Goal: Use online tool/utility: Utilize a website feature to perform a specific function

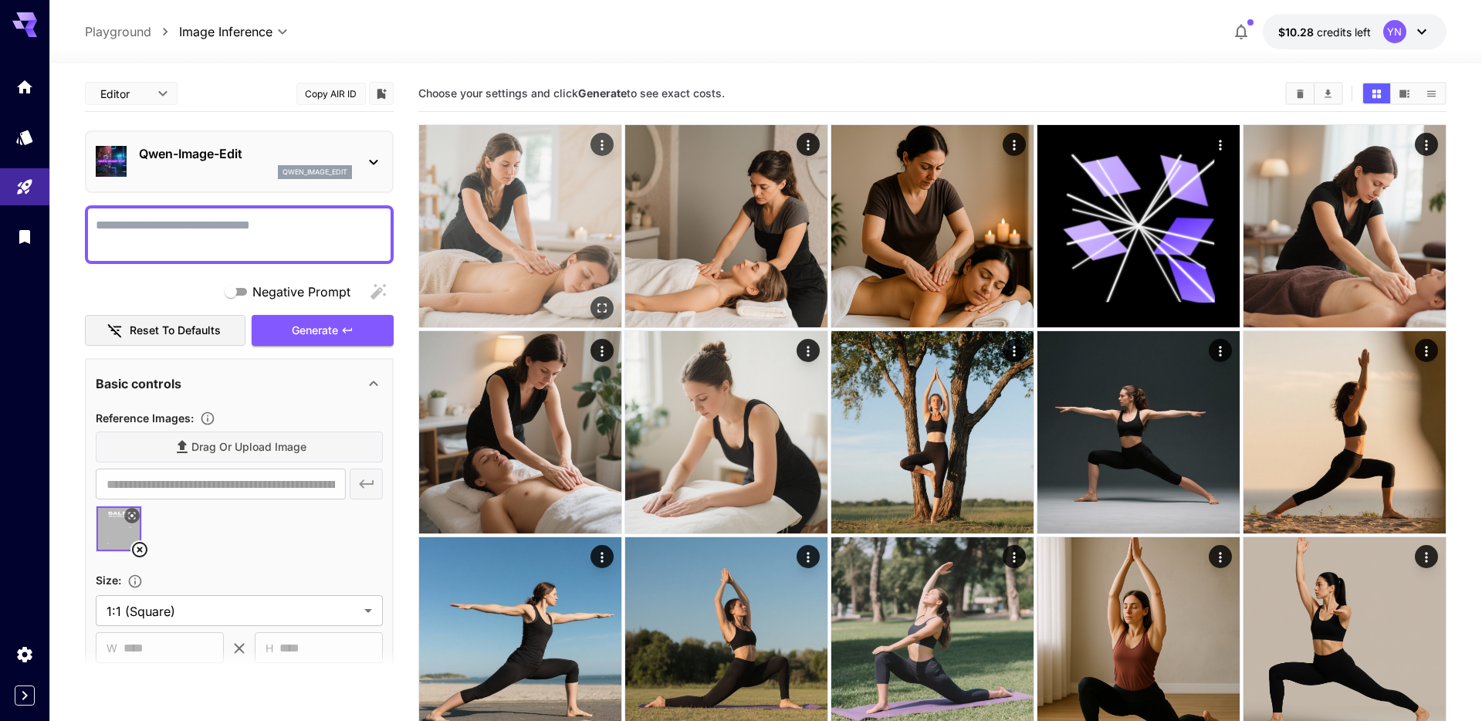
scroll to position [67, 0]
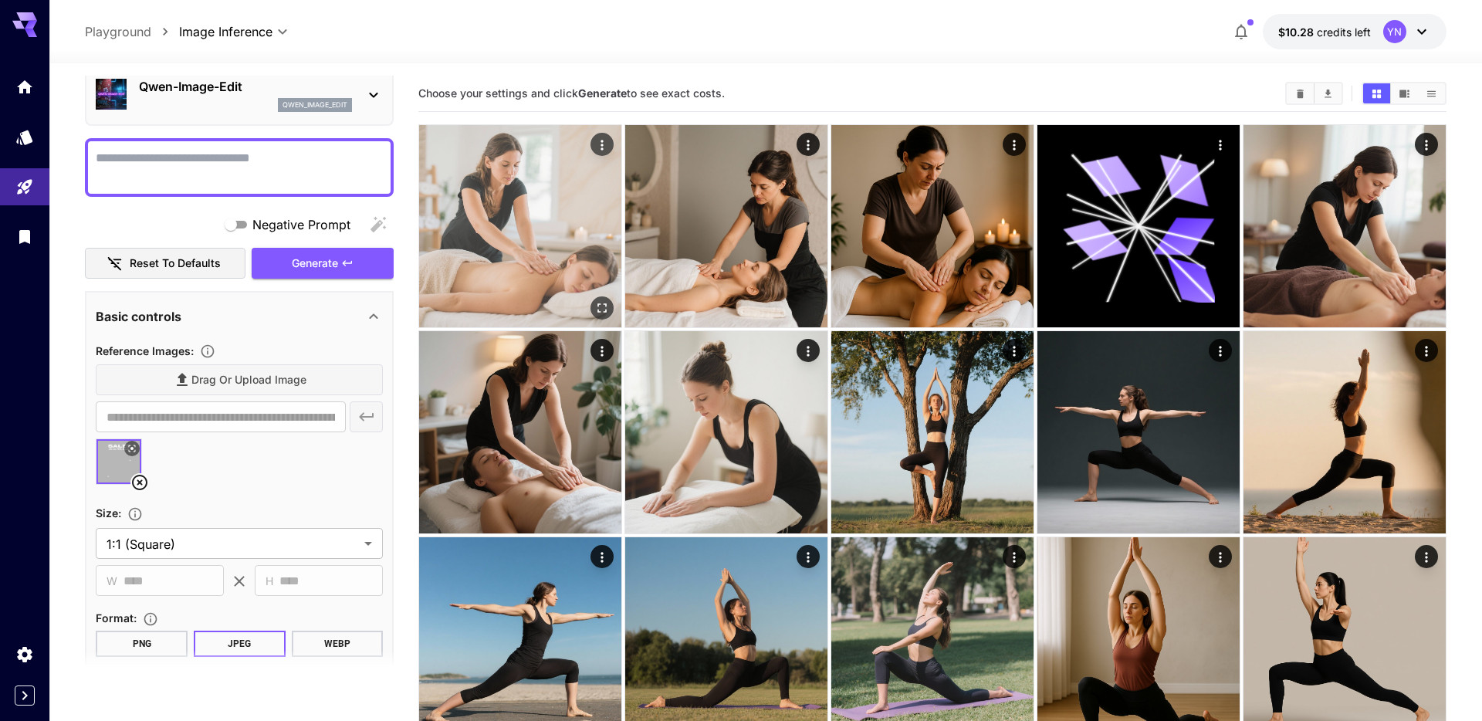
click at [496, 237] on img at bounding box center [520, 226] width 202 height 202
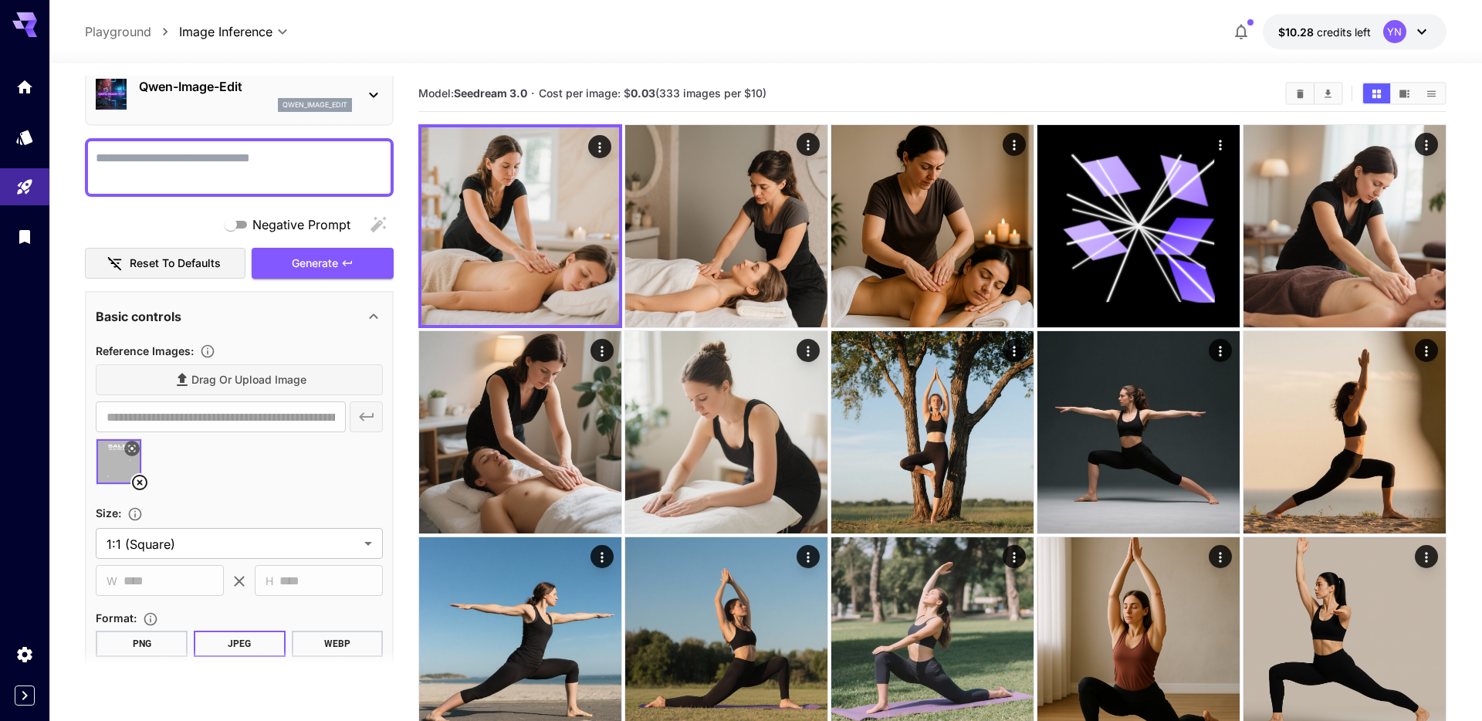
click at [232, 179] on textarea "Negative Prompt" at bounding box center [239, 167] width 287 height 37
type textarea "**********"
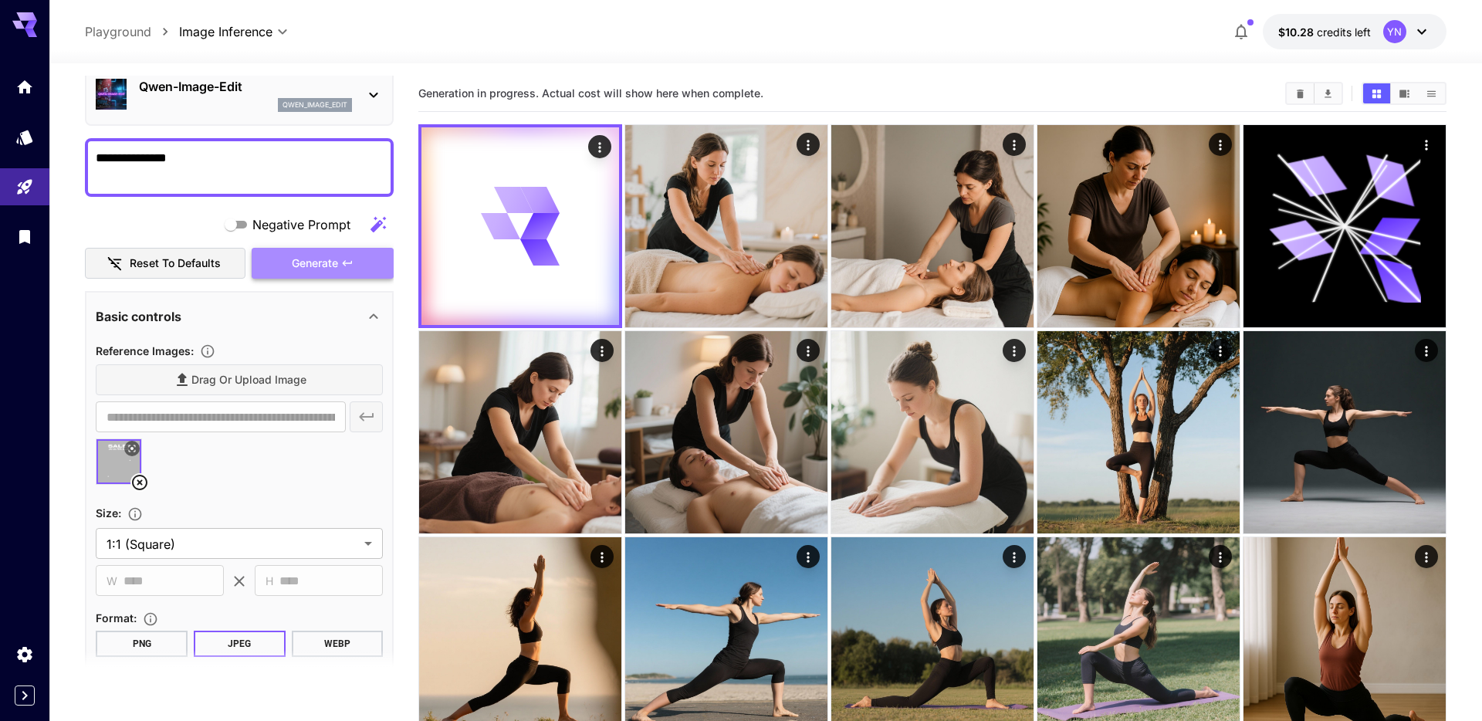
click at [329, 267] on span "Generate" at bounding box center [315, 263] width 46 height 19
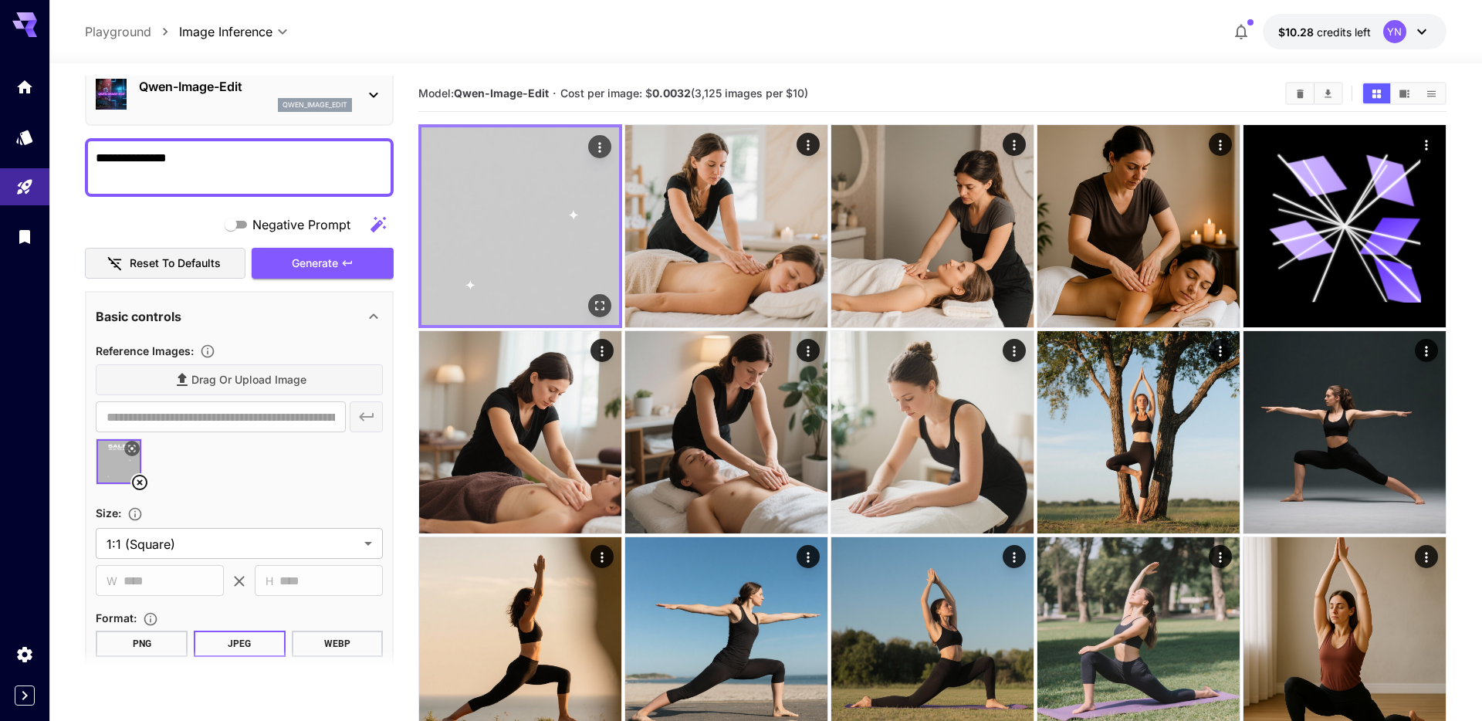
click at [547, 220] on img at bounding box center [521, 226] width 198 height 198
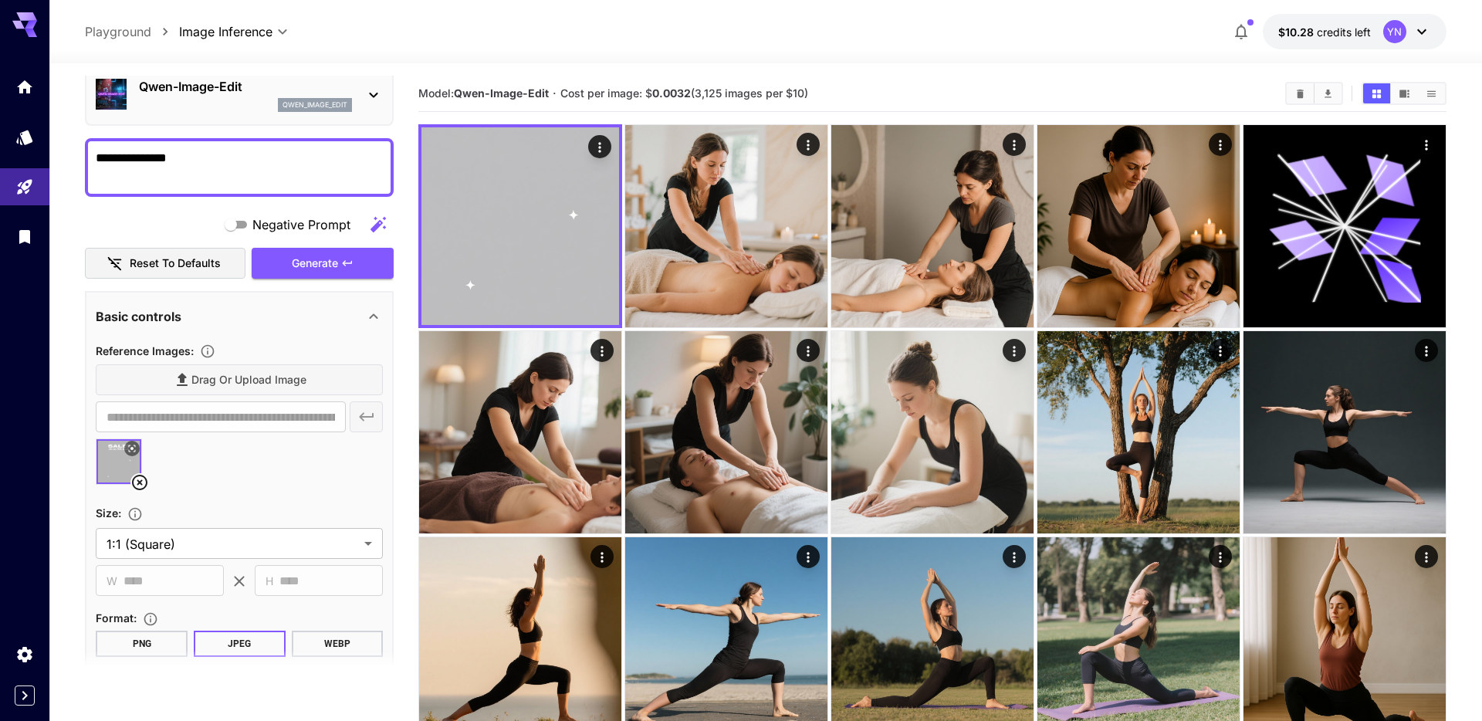
click at [682, 94] on b "0.0032" at bounding box center [671, 92] width 39 height 13
click at [725, 93] on span "Cost per image: $ 0.0032 (3,125 images per $10)" at bounding box center [685, 92] width 248 height 13
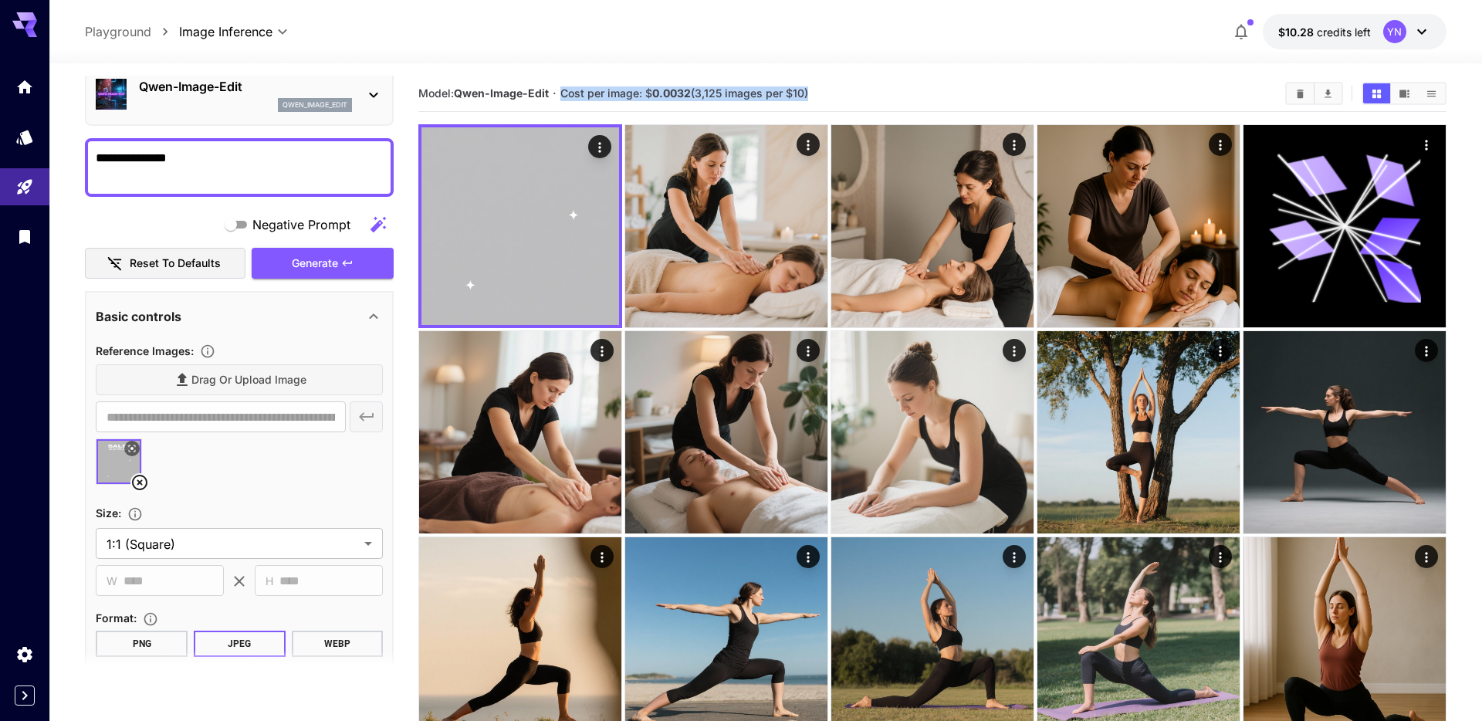
click at [725, 93] on span "Cost per image: $ 0.0032 (3,125 images per $10)" at bounding box center [685, 92] width 248 height 13
drag, startPoint x: 725, startPoint y: 93, endPoint x: 511, endPoint y: 94, distance: 213.9
click at [511, 94] on section "Model: Qwen-Image-Edit · Cost per image: $ 0.0032 (3,125 images per $10)" at bounding box center [845, 93] width 855 height 19
click at [511, 94] on b "Qwen-Image-Edit" at bounding box center [501, 92] width 95 height 13
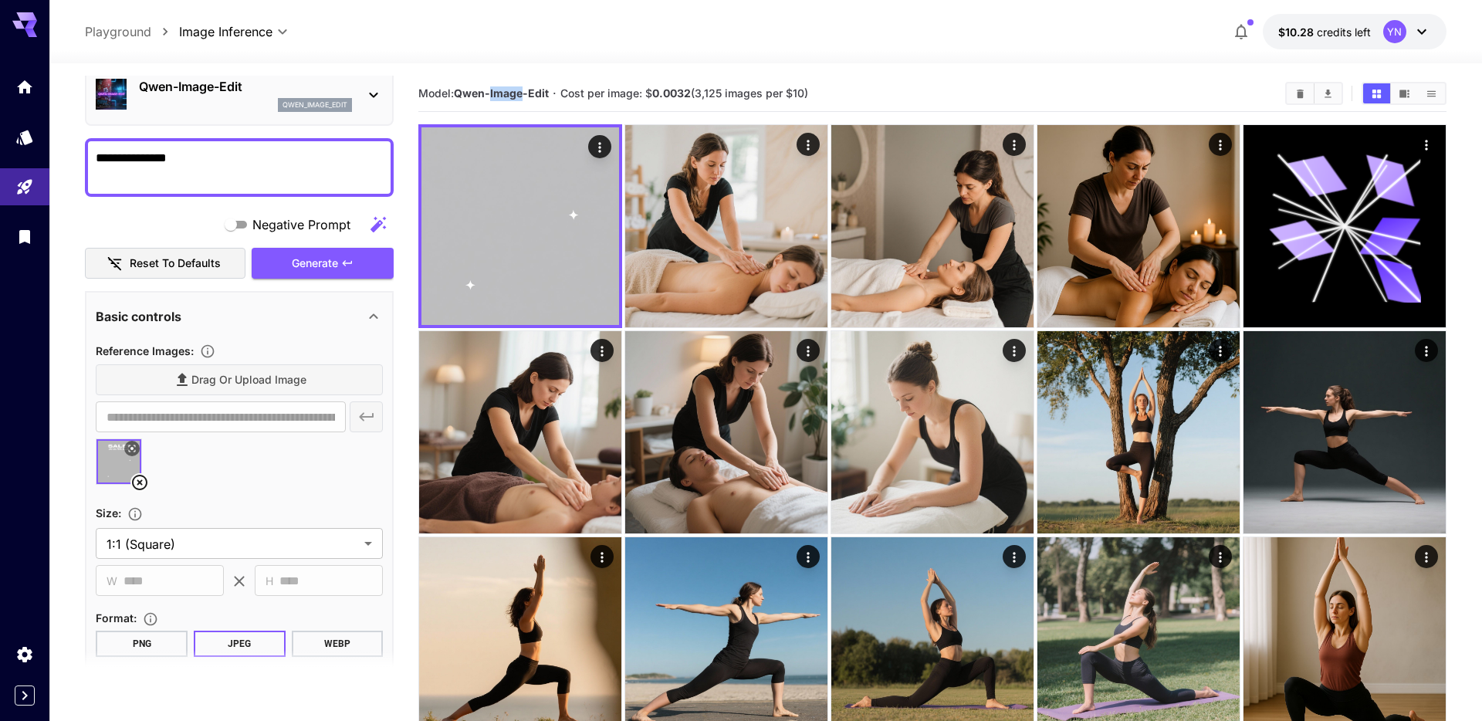
click at [511, 94] on b "Qwen-Image-Edit" at bounding box center [501, 92] width 95 height 13
click at [29, 35] on icon at bounding box center [31, 33] width 12 height 8
click at [24, 20] on icon at bounding box center [24, 20] width 25 height 16
click at [133, 34] on p "Playground" at bounding box center [118, 31] width 66 height 19
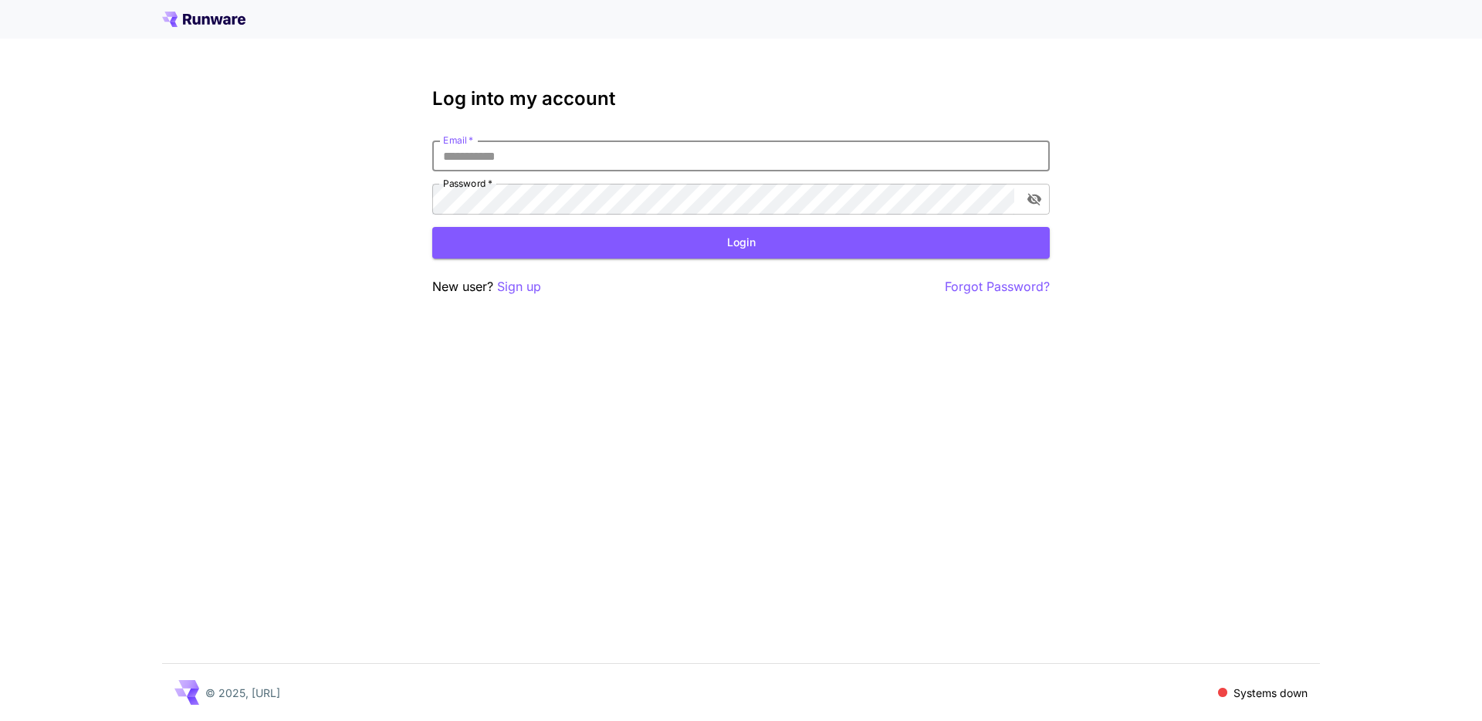
click at [539, 161] on input "Email   *" at bounding box center [741, 156] width 618 height 31
type input "**********"
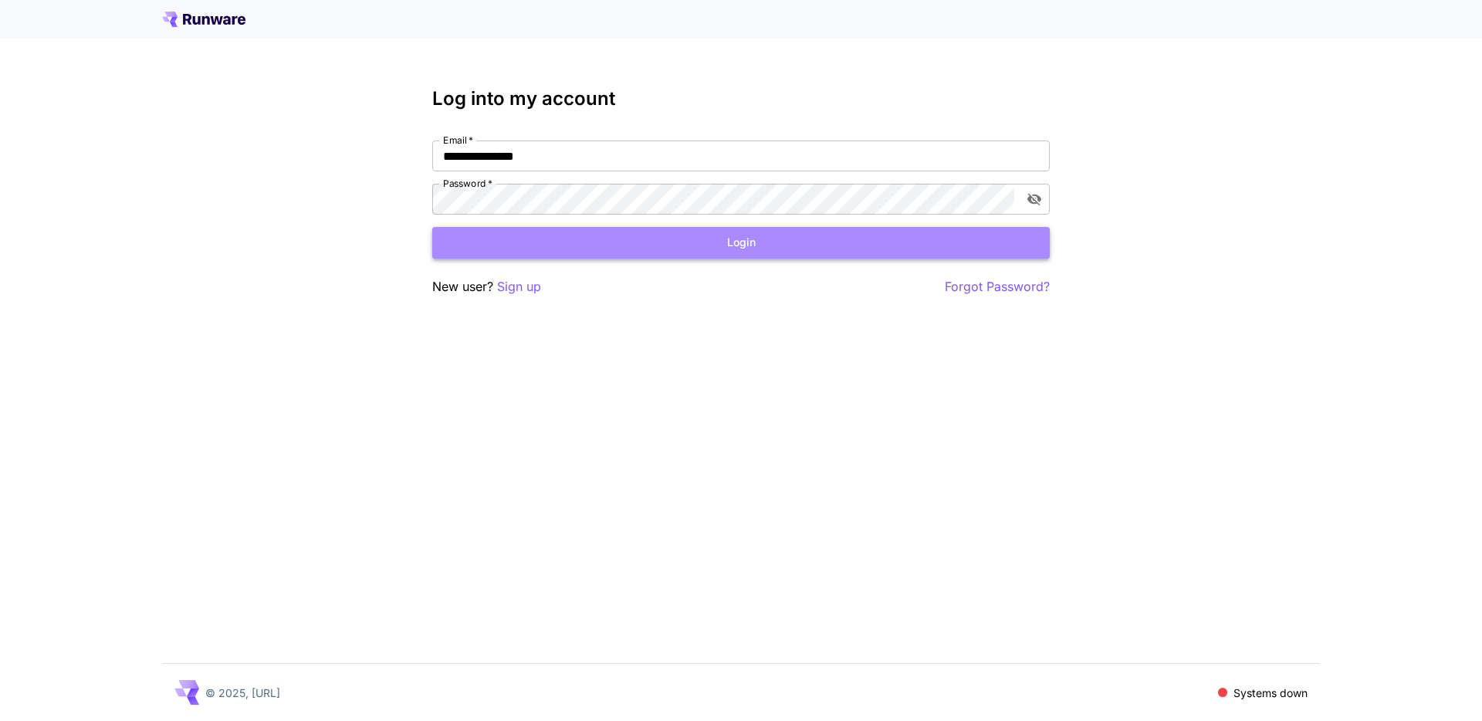
click at [634, 242] on button "Login" at bounding box center [741, 243] width 618 height 32
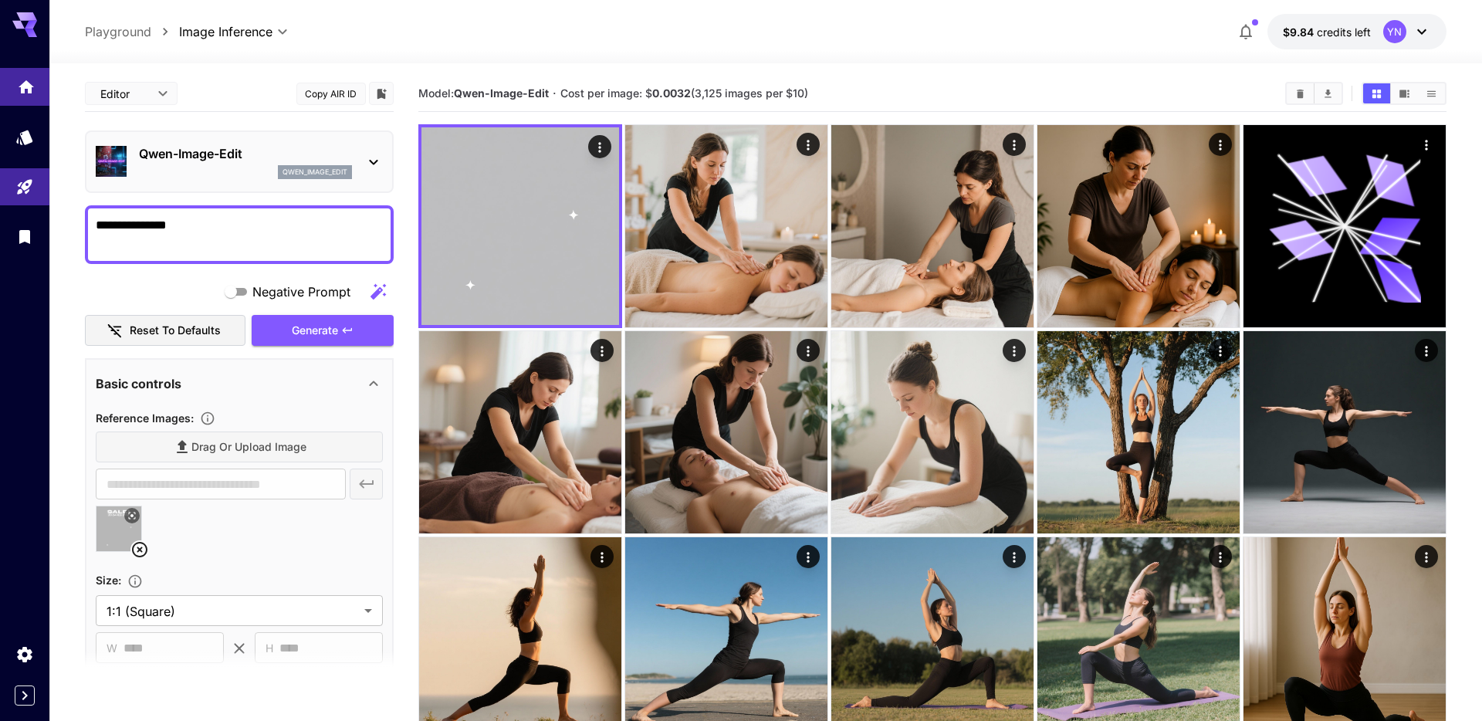
click at [28, 97] on link at bounding box center [24, 87] width 49 height 38
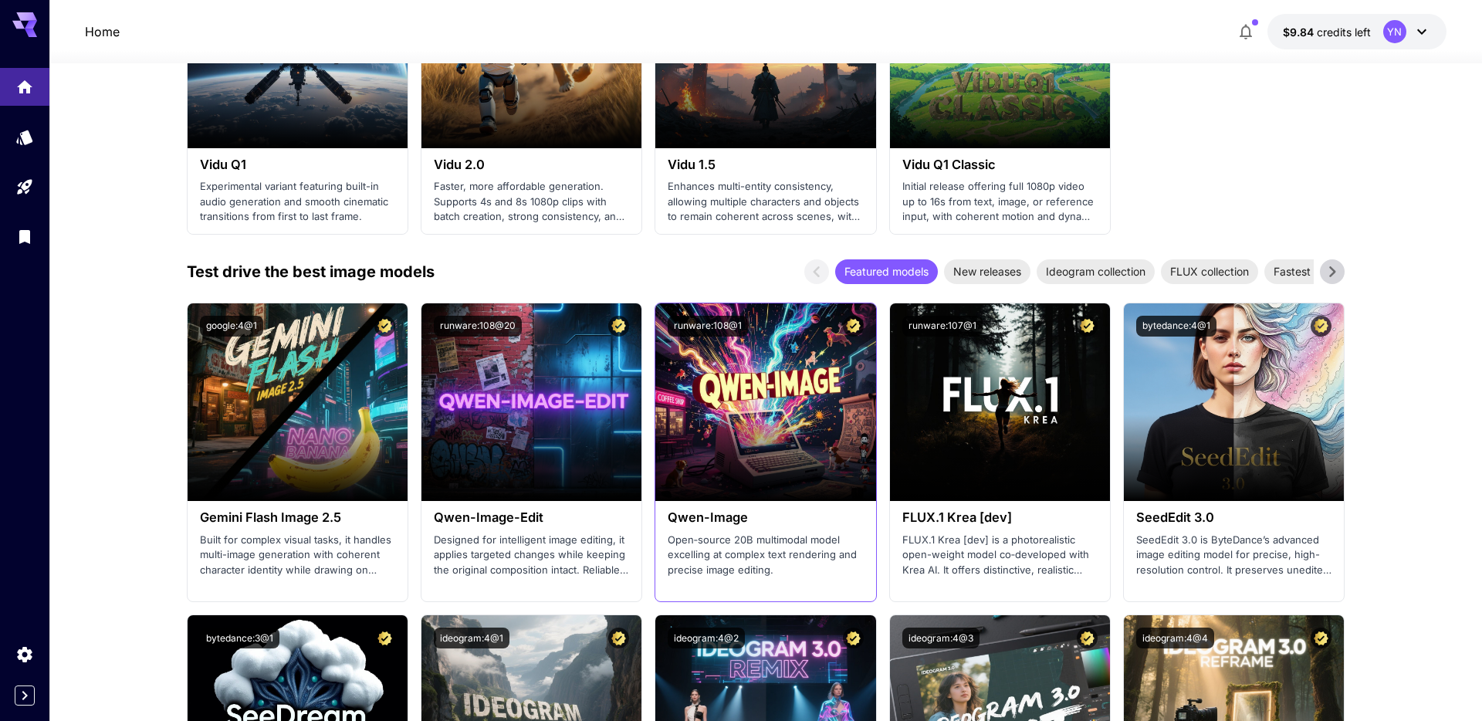
scroll to position [1500, 0]
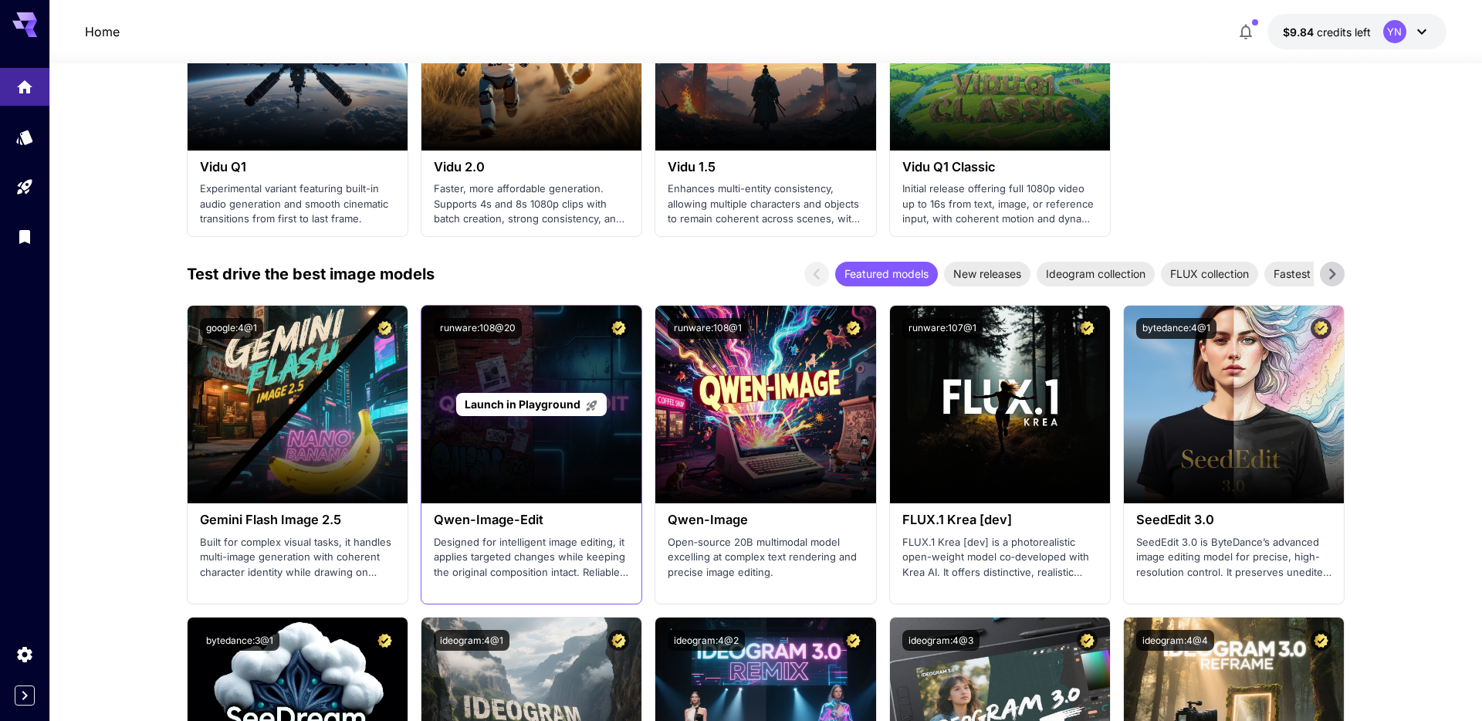
click at [522, 433] on div "Launch in Playground" at bounding box center [532, 405] width 220 height 198
click at [527, 401] on span "Launch in Playground" at bounding box center [523, 404] width 116 height 13
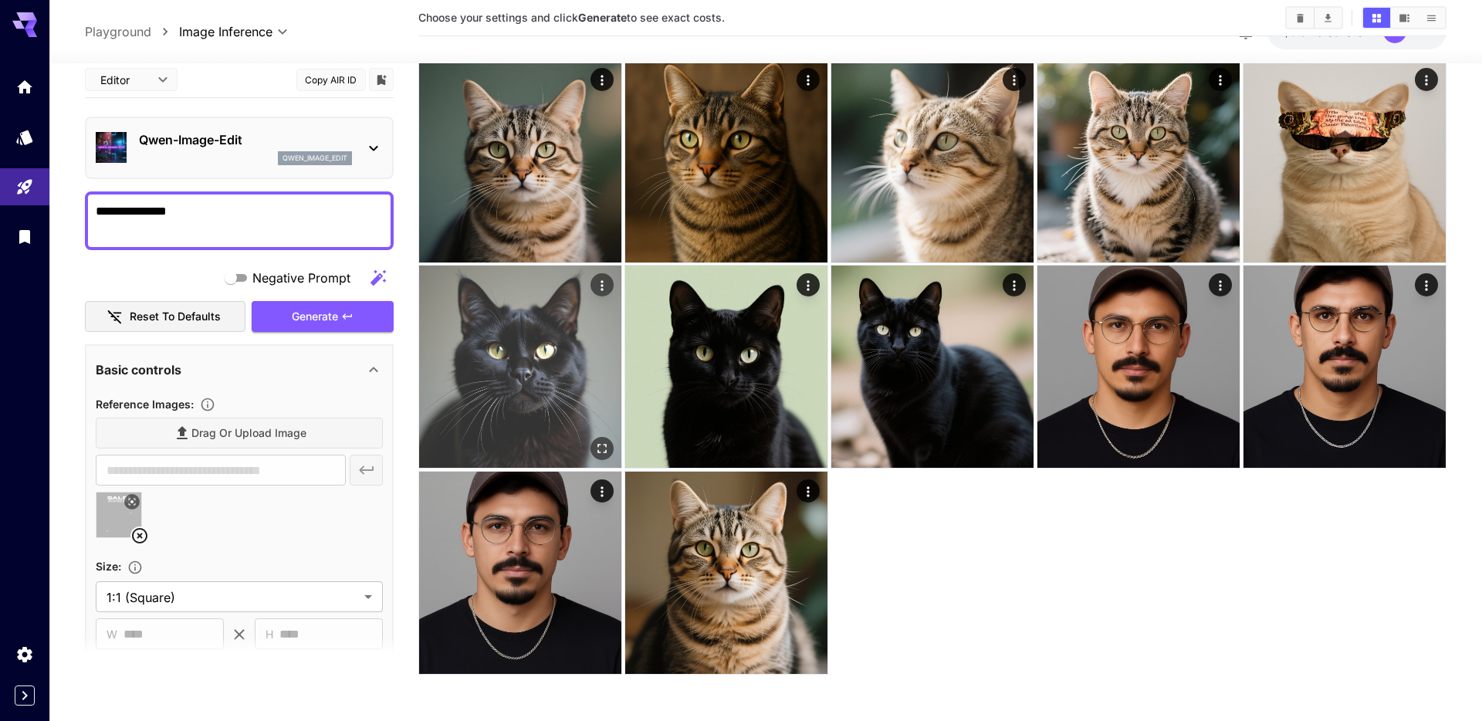
scroll to position [889, 0]
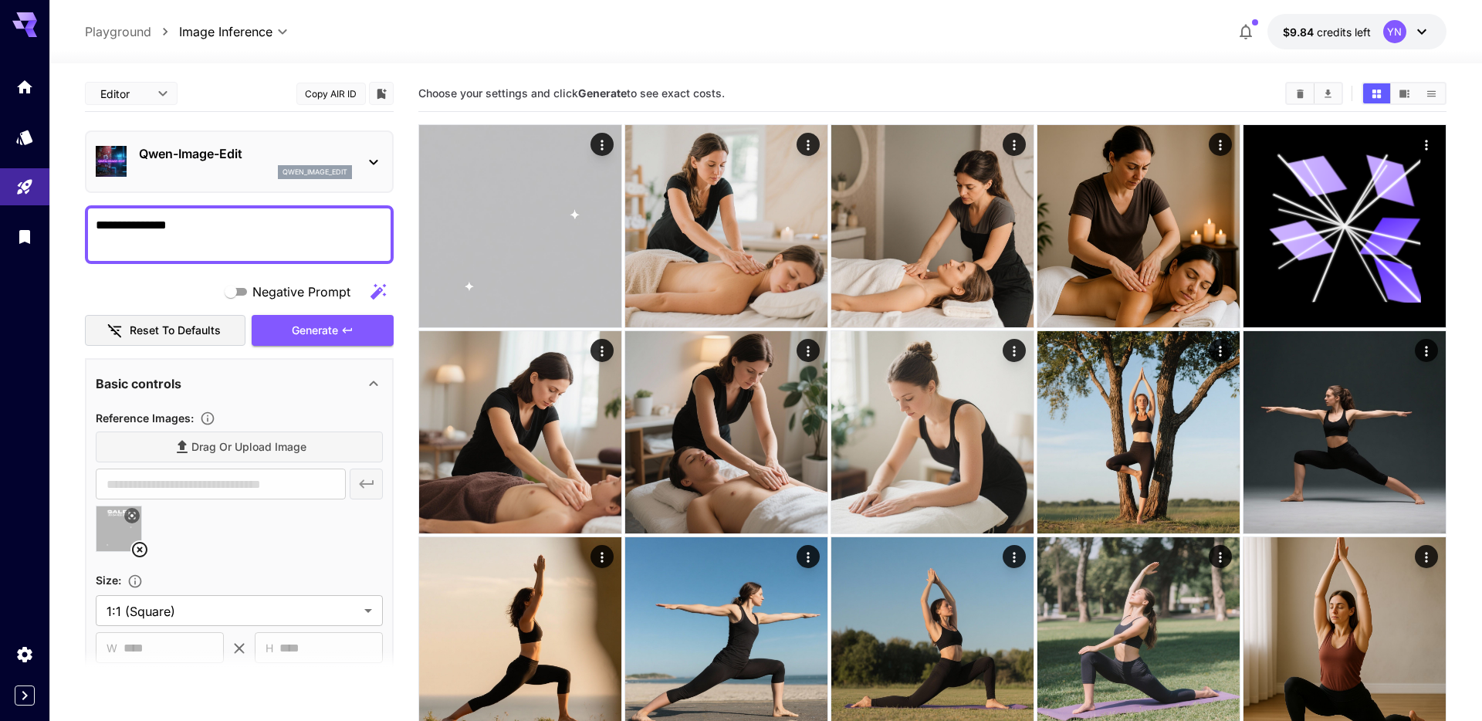
click at [119, 39] on p "Playground" at bounding box center [118, 31] width 66 height 19
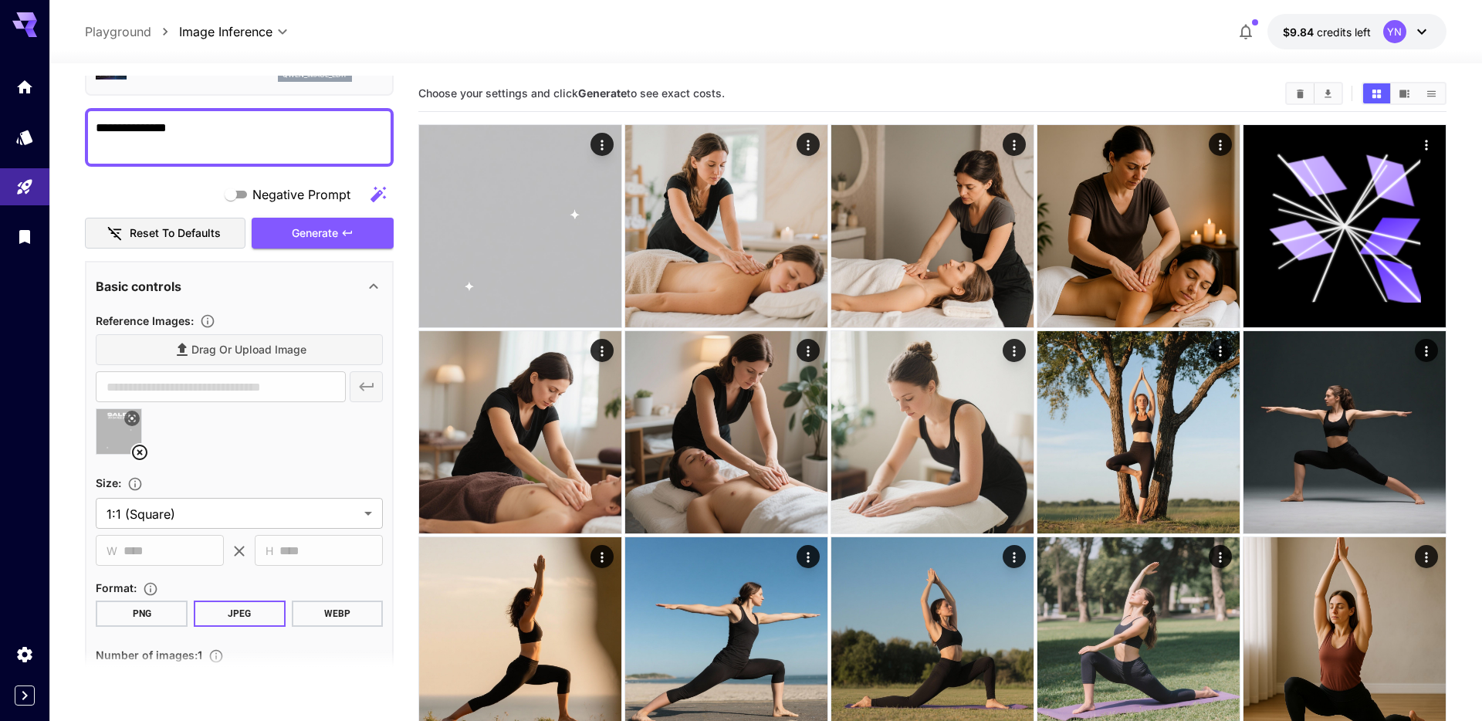
scroll to position [101, 0]
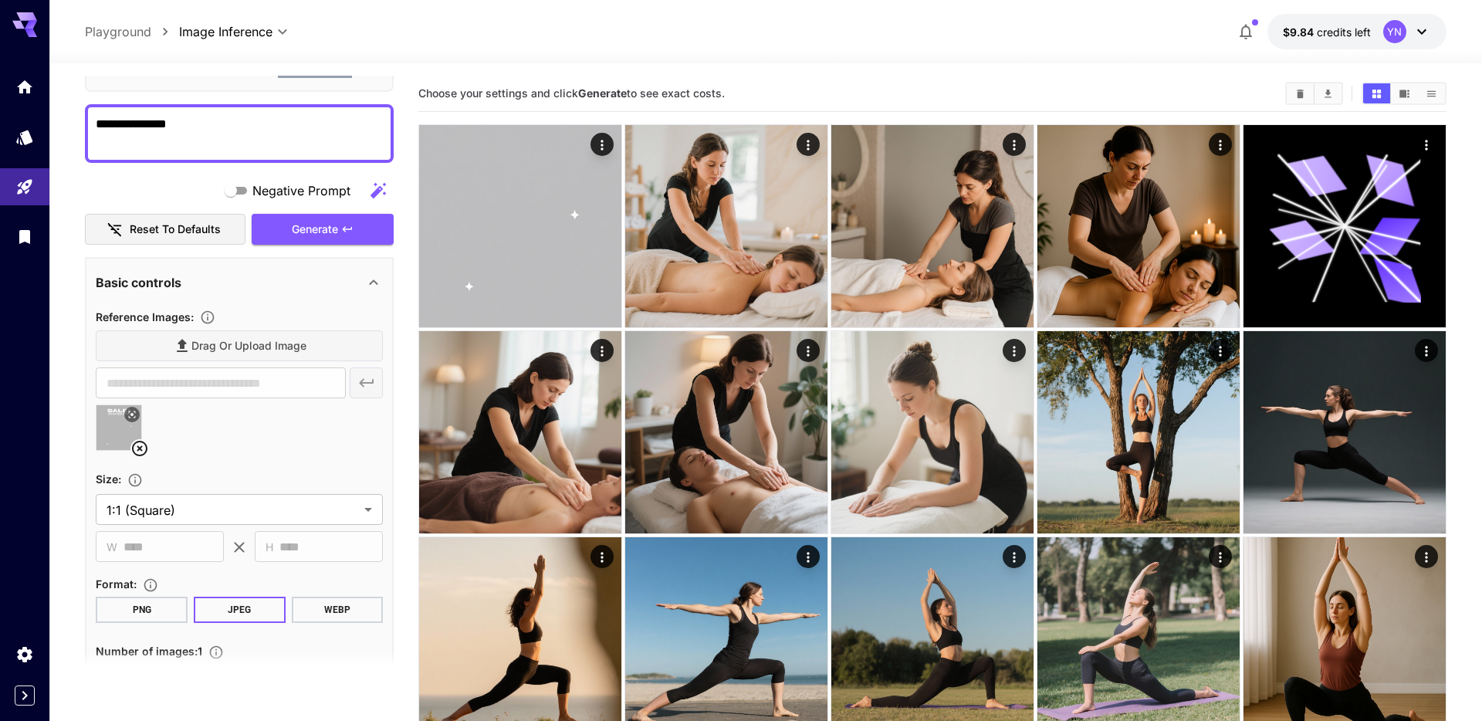
click at [229, 432] on div at bounding box center [239, 434] width 287 height 59
